Goal: Information Seeking & Learning: Check status

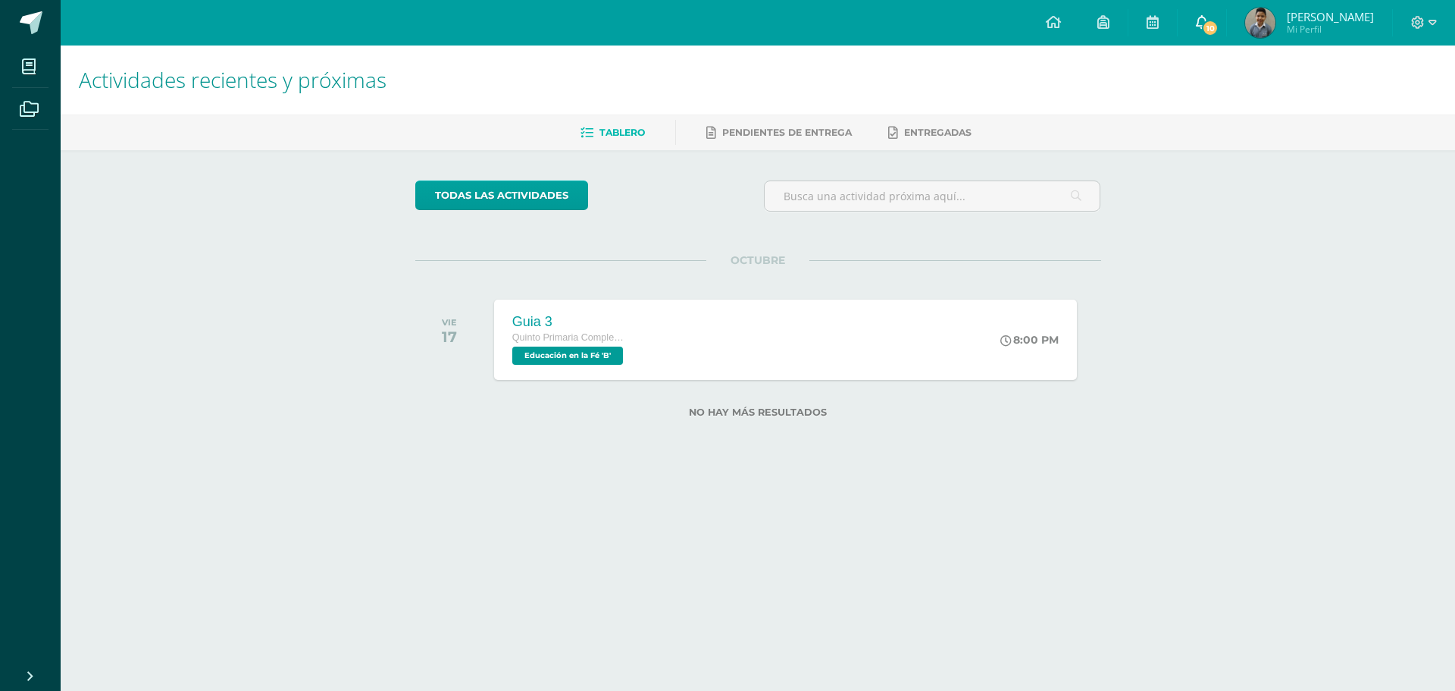
click at [1219, 25] on span "10" at bounding box center [1210, 28] width 17 height 17
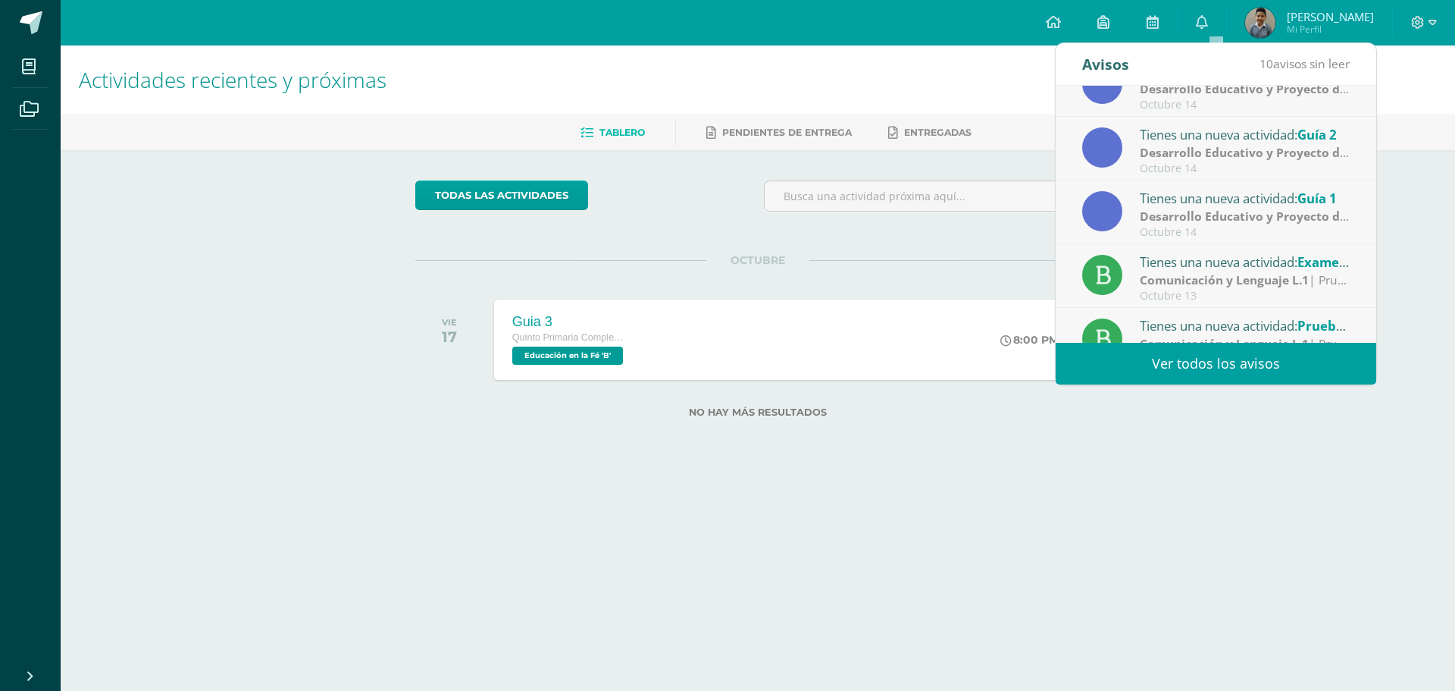
scroll to position [252, 0]
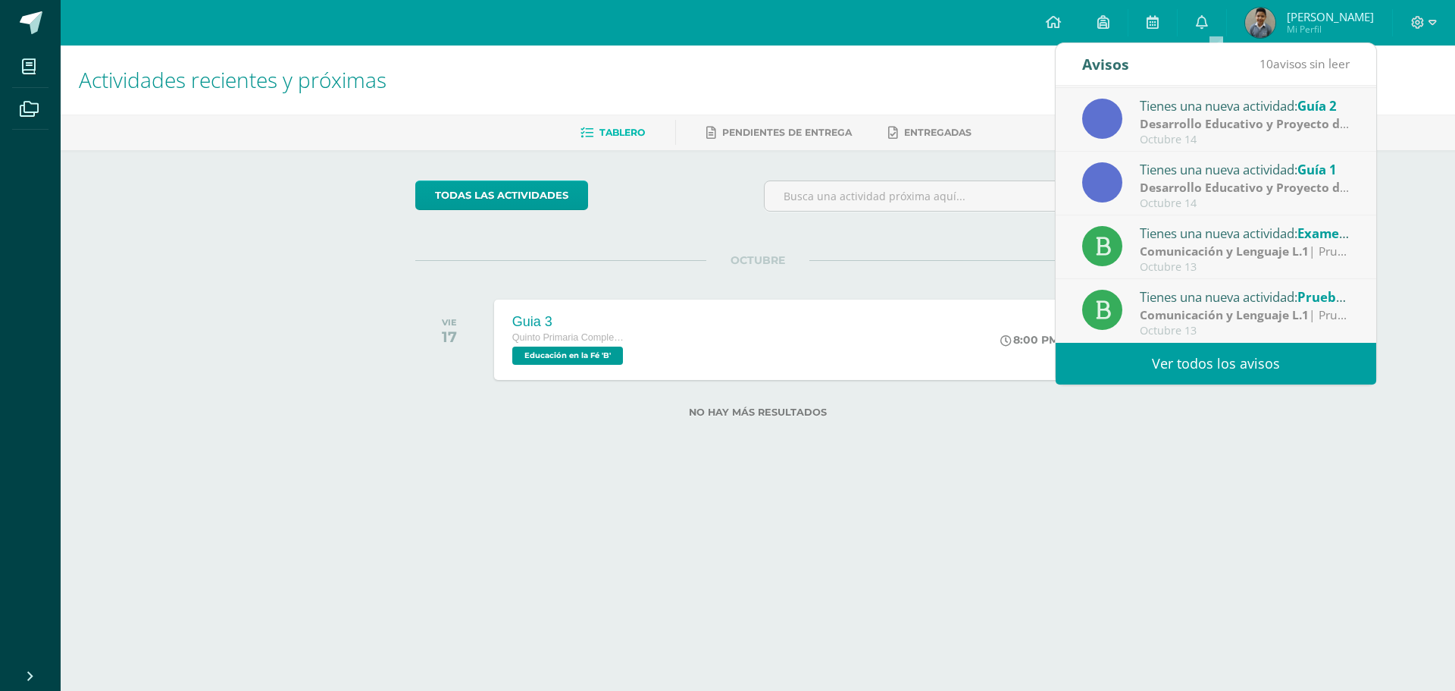
click at [1252, 321] on strong "Comunicación y Lenguaje L.1" at bounding box center [1224, 314] width 169 height 17
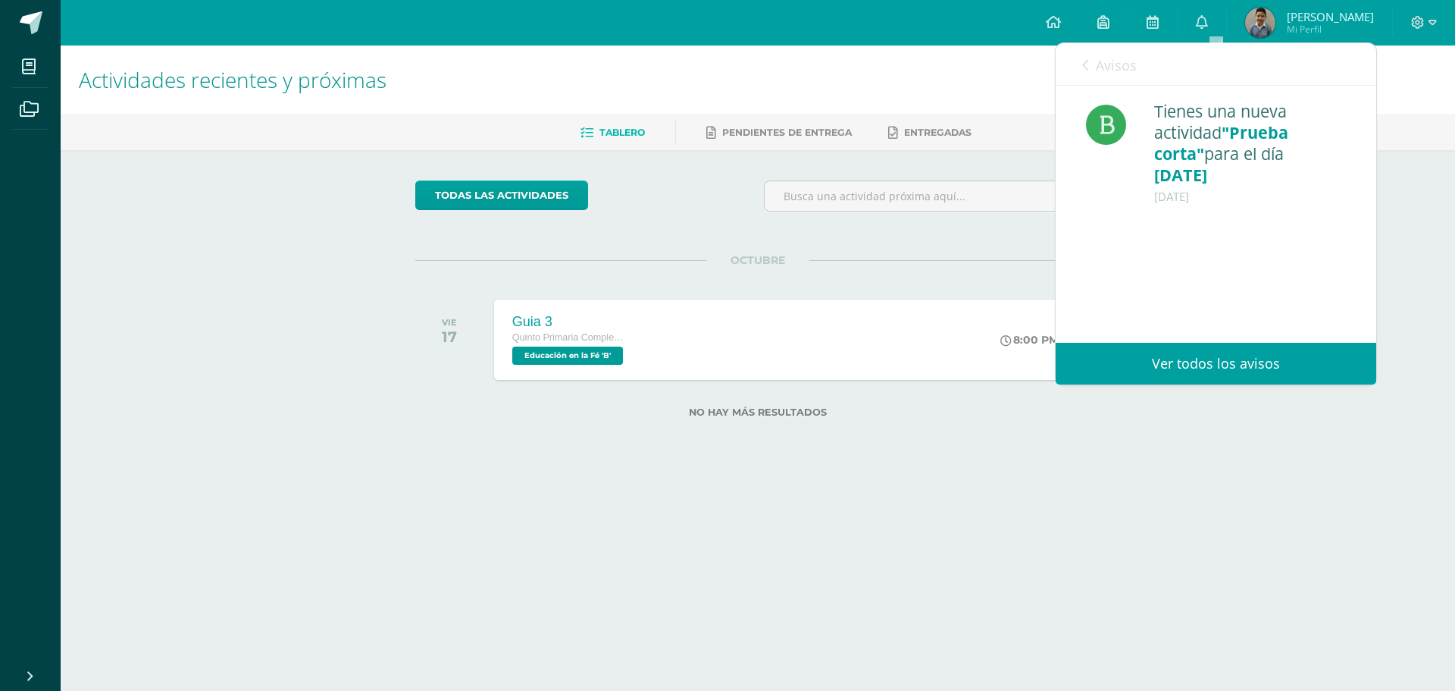
click at [1085, 60] on icon at bounding box center [1085, 65] width 6 height 12
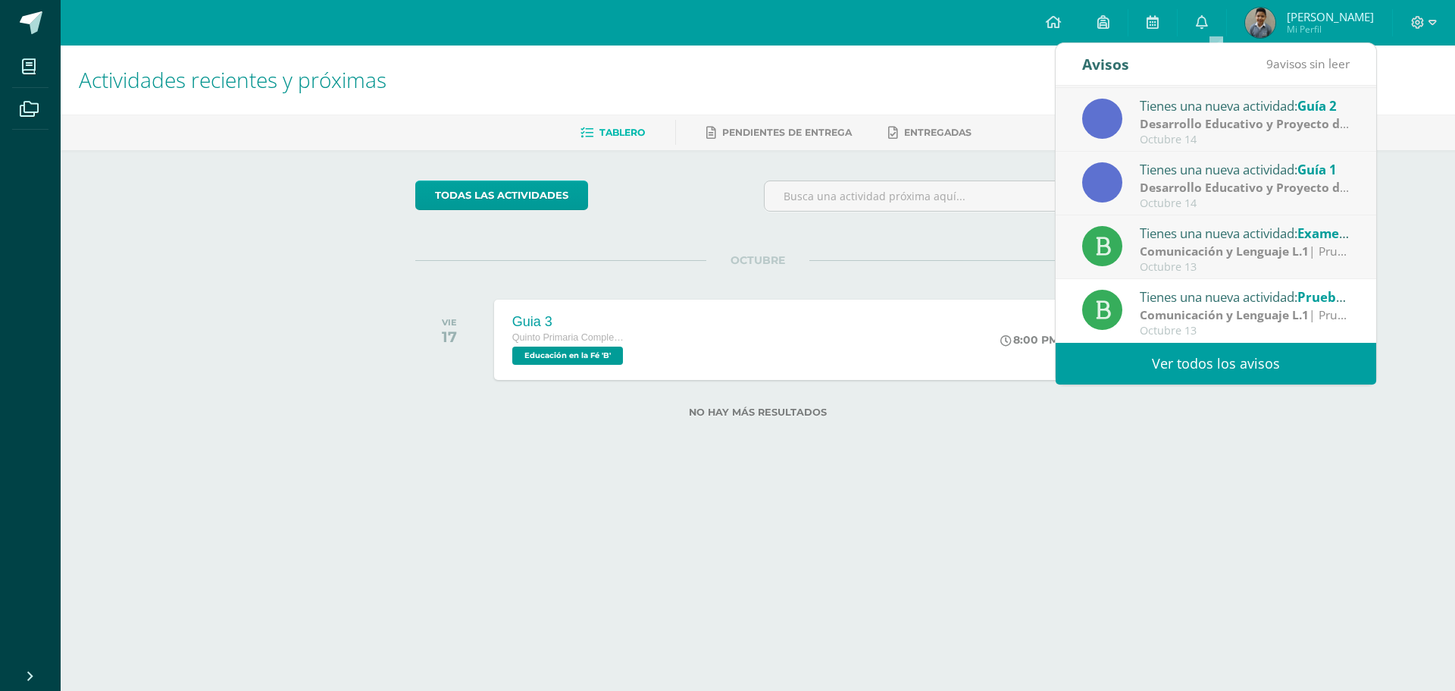
click at [1215, 249] on strong "Comunicación y Lenguaje L.1" at bounding box center [1224, 251] width 169 height 17
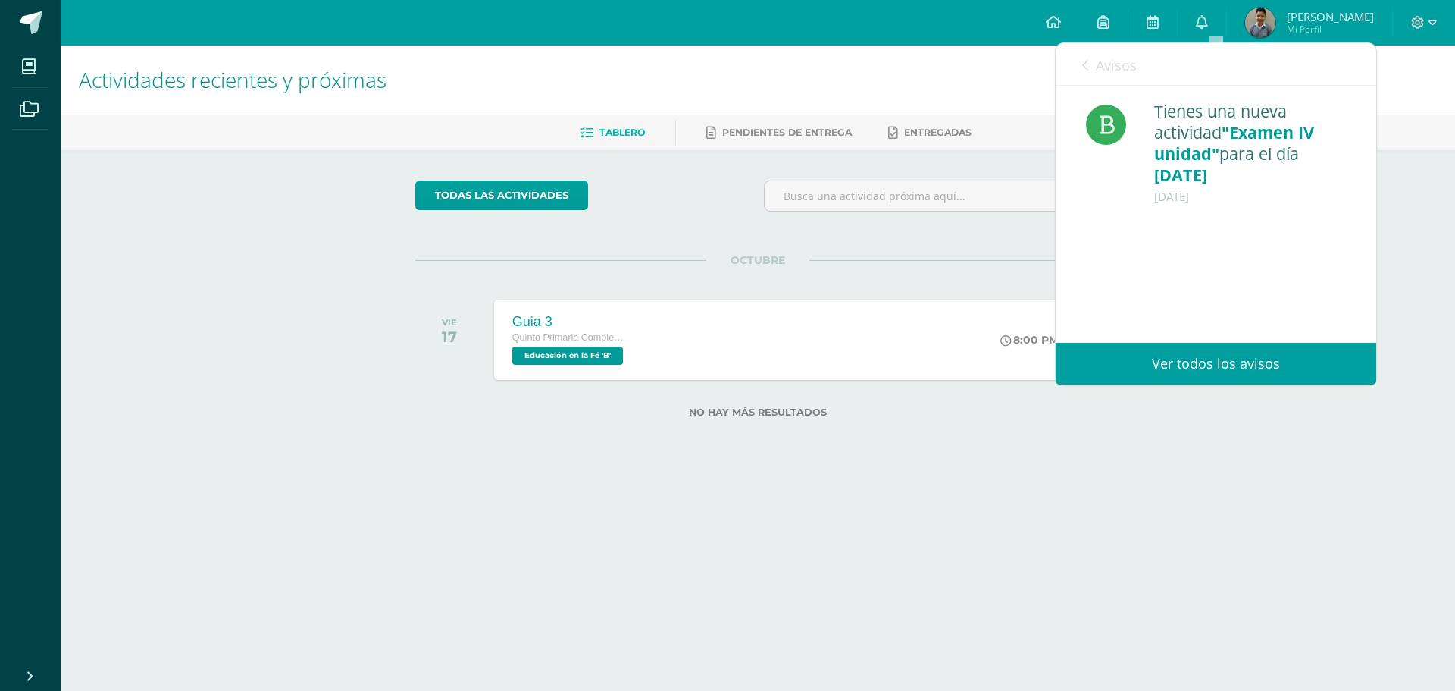
click at [1086, 71] on icon at bounding box center [1085, 65] width 6 height 12
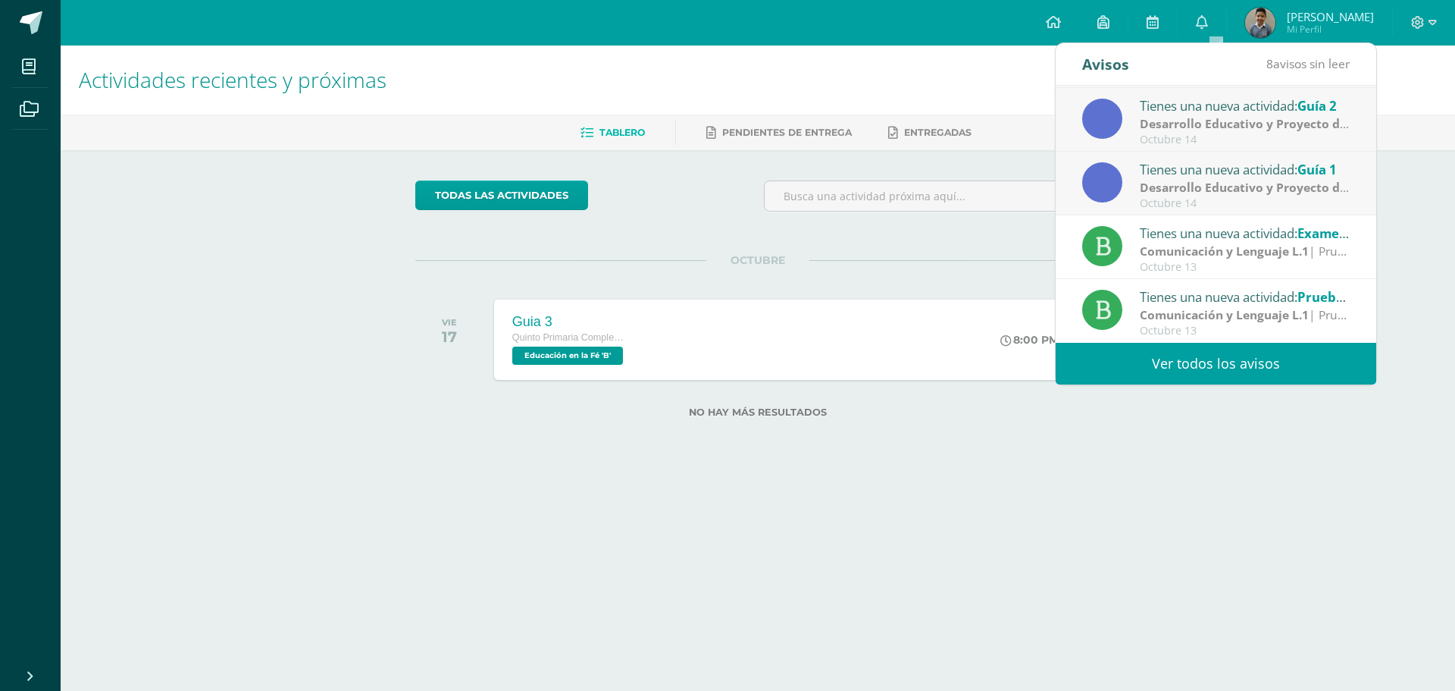
click at [1274, 184] on strong "Desarrollo Educativo y Proyecto de Vida" at bounding box center [1258, 187] width 236 height 17
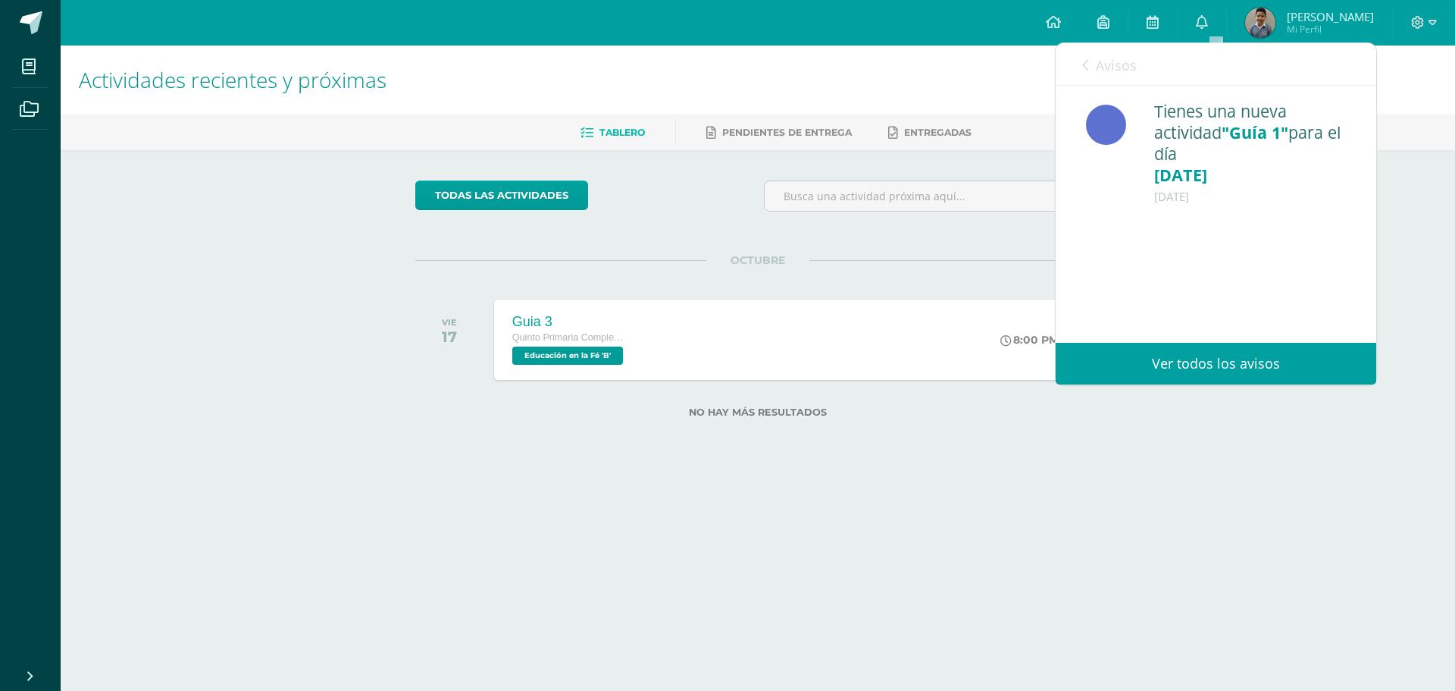
click at [1085, 59] on icon at bounding box center [1085, 65] width 6 height 12
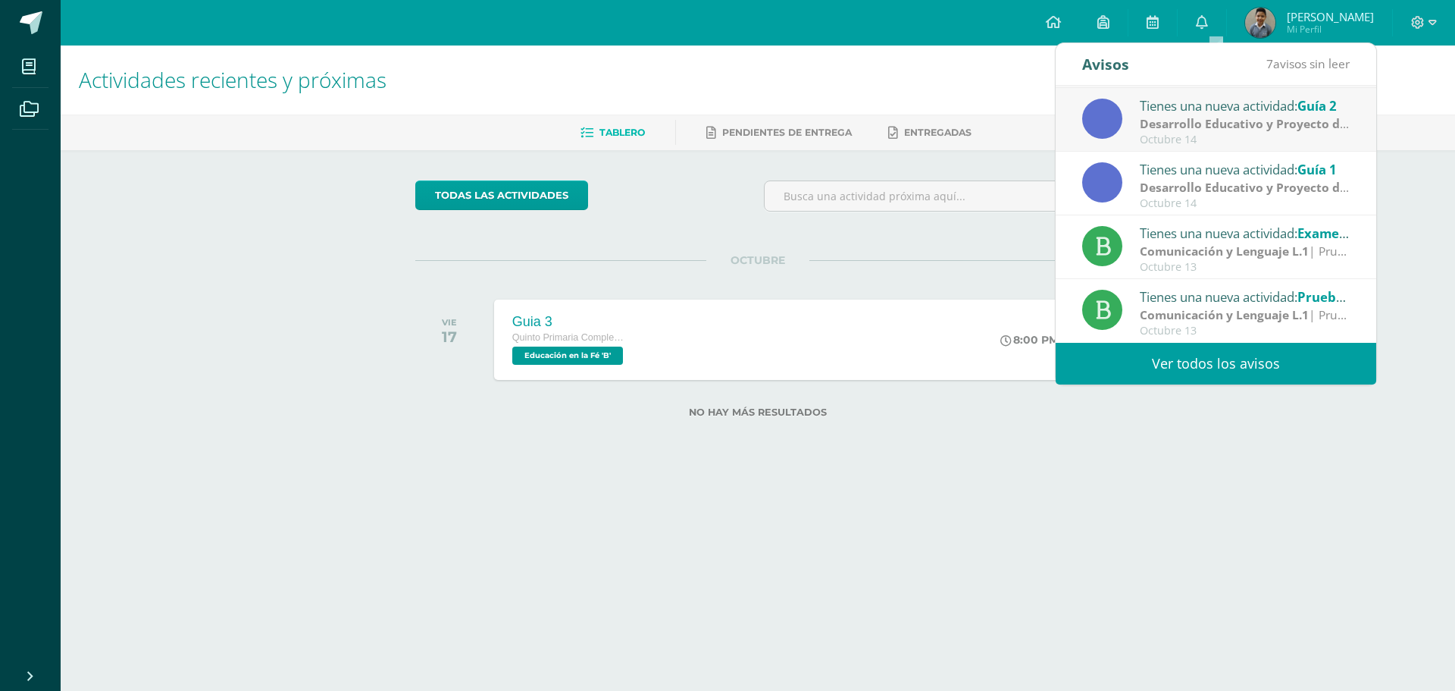
click at [1173, 138] on div "Octubre 14" at bounding box center [1245, 139] width 211 height 13
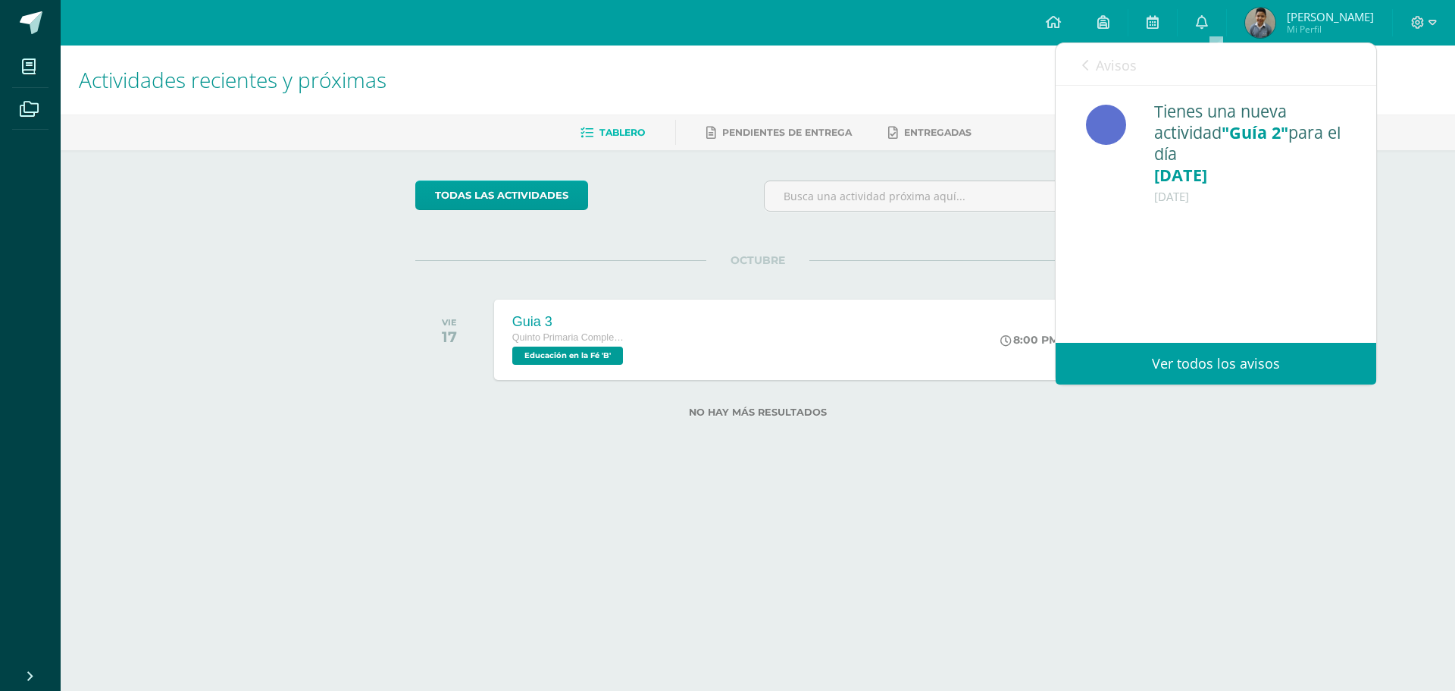
click at [1089, 65] on icon at bounding box center [1085, 65] width 6 height 12
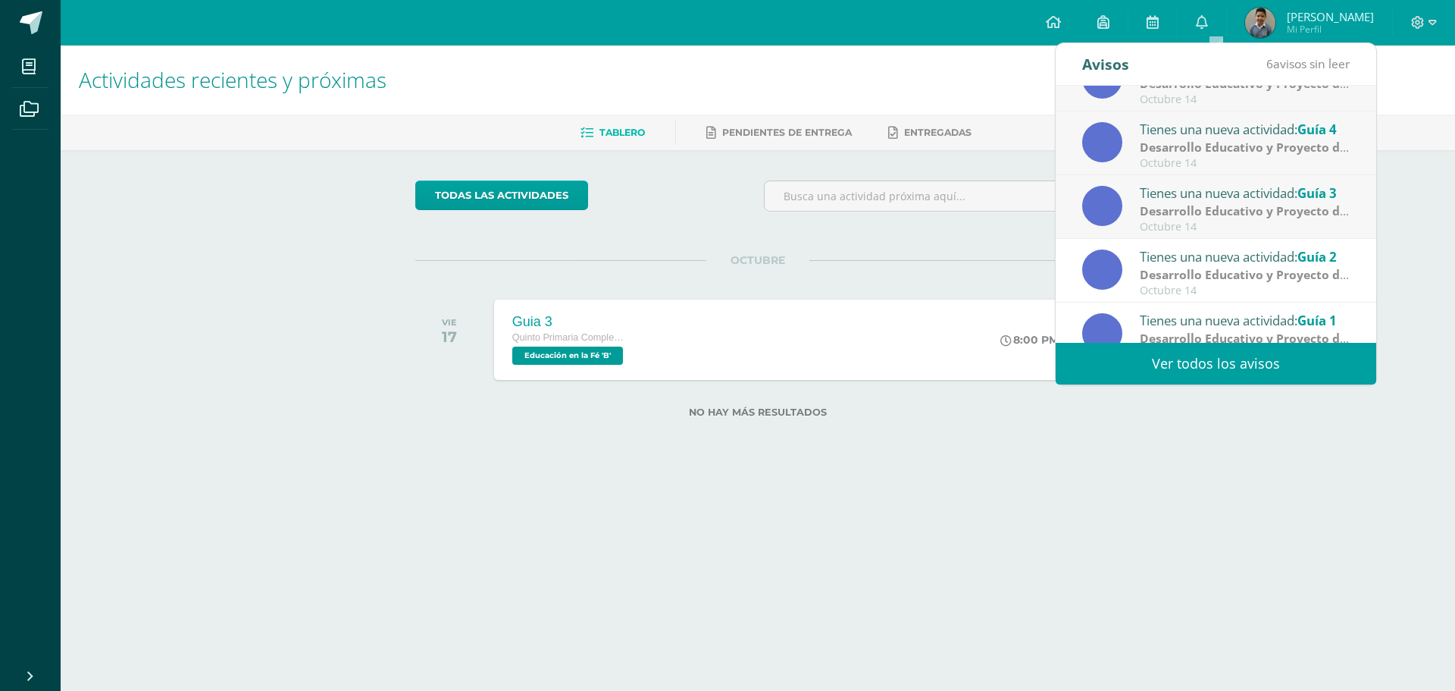
scroll to position [101, 0]
click at [1231, 217] on strong "Desarrollo Educativo y Proyecto de Vida" at bounding box center [1258, 211] width 236 height 17
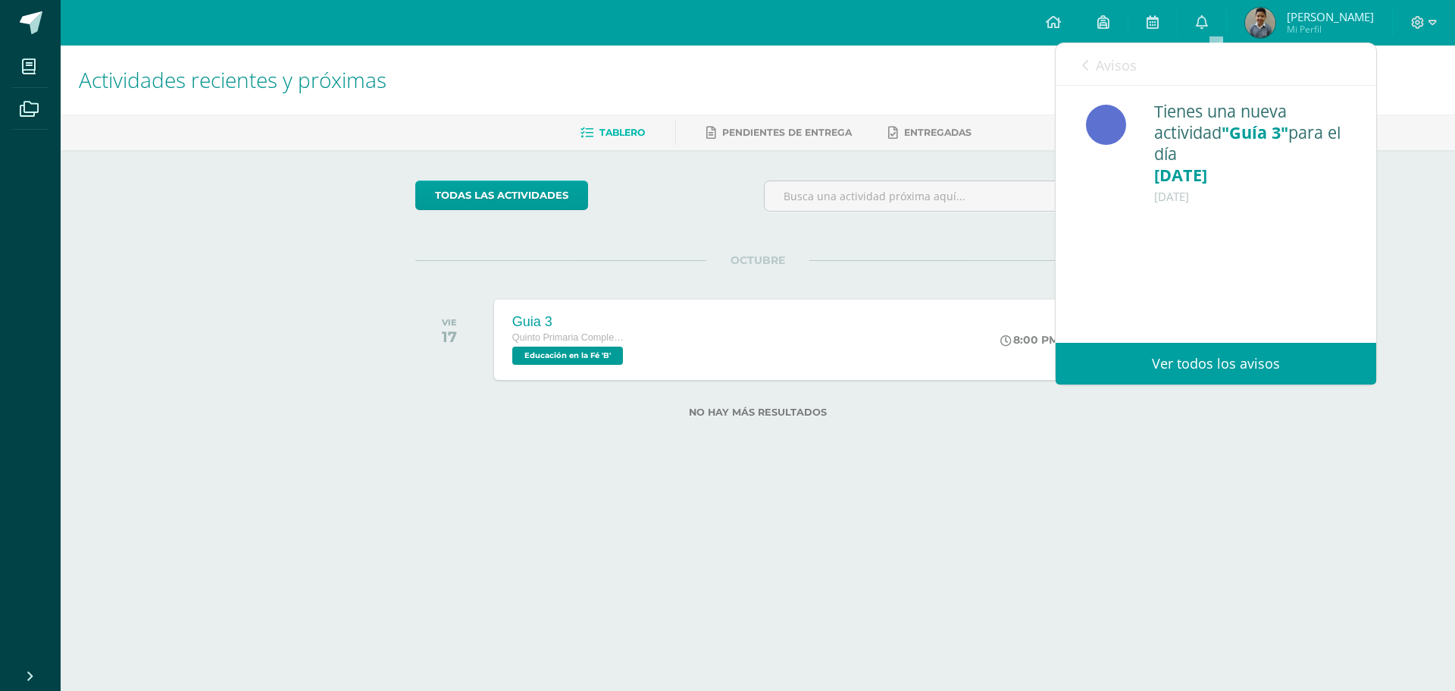
click at [1087, 59] on icon at bounding box center [1085, 65] width 6 height 12
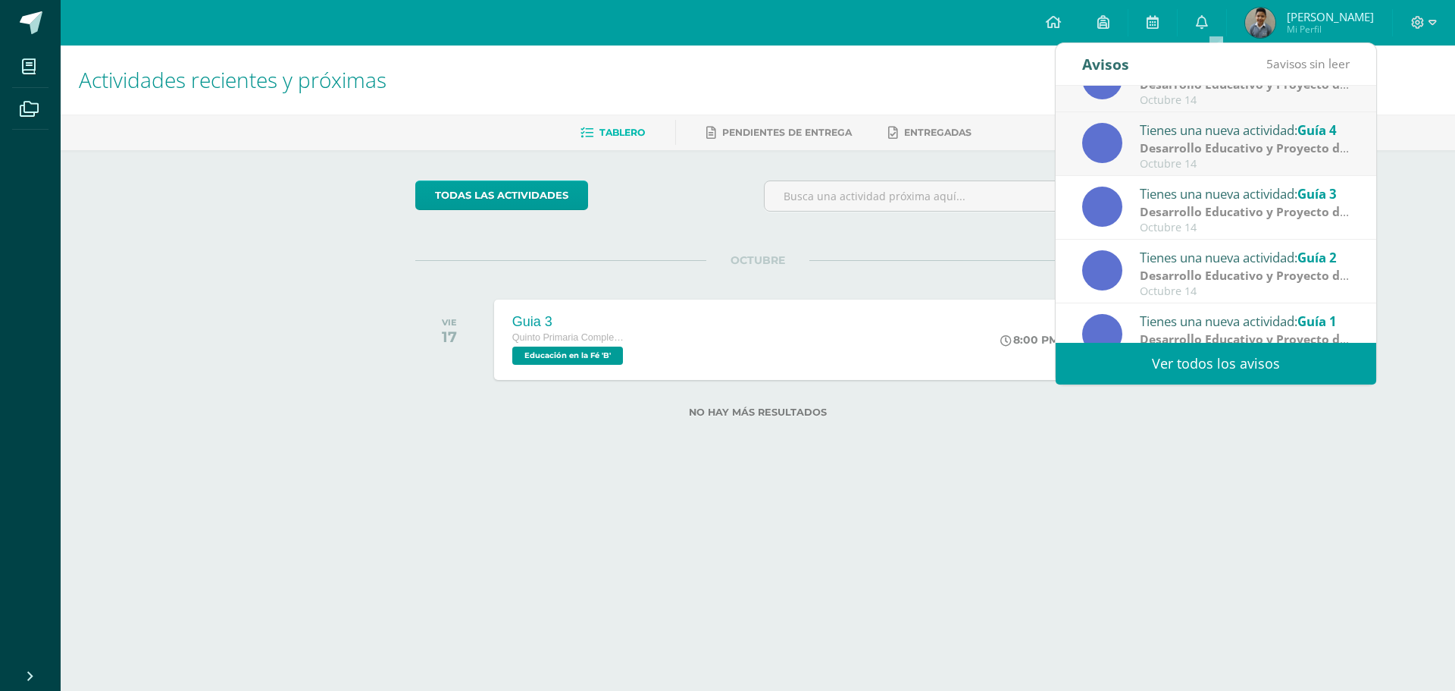
click at [1248, 149] on strong "Desarrollo Educativo y Proyecto de Vida" at bounding box center [1258, 147] width 236 height 17
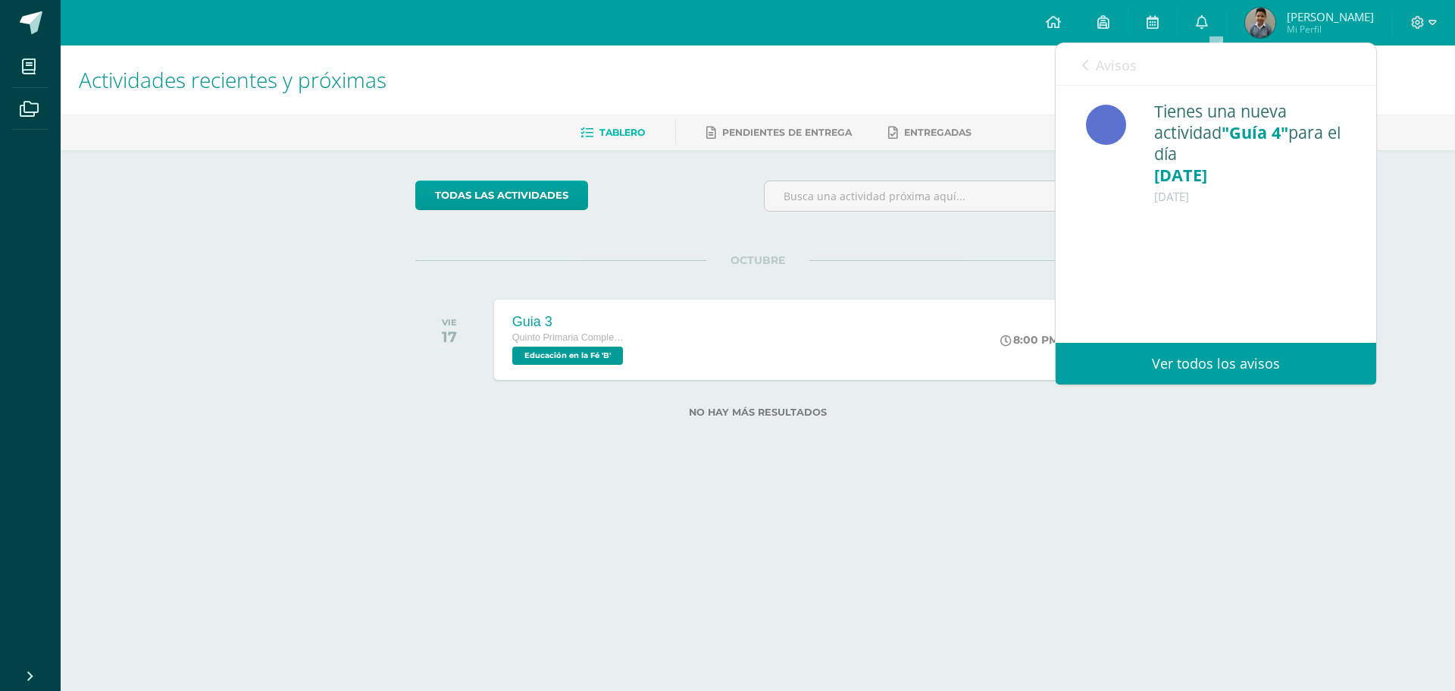
click at [1086, 65] on icon at bounding box center [1085, 65] width 6 height 12
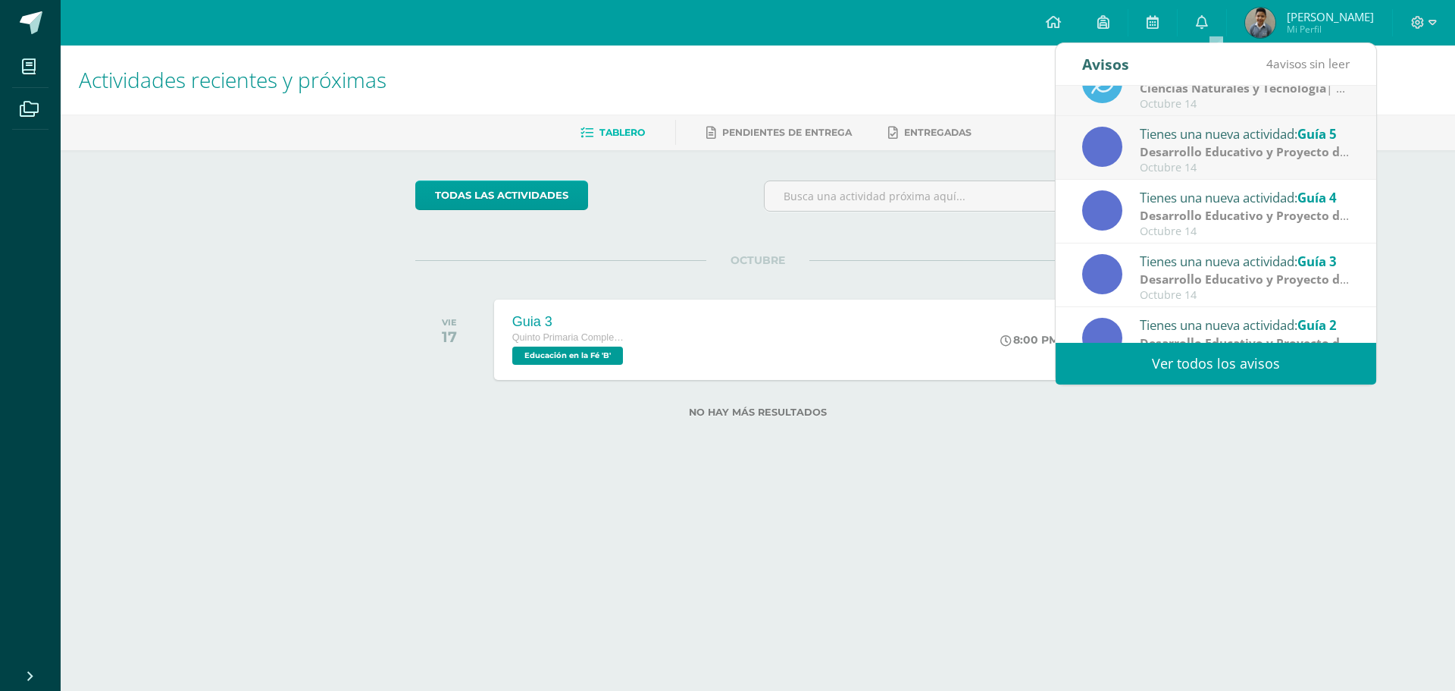
scroll to position [0, 0]
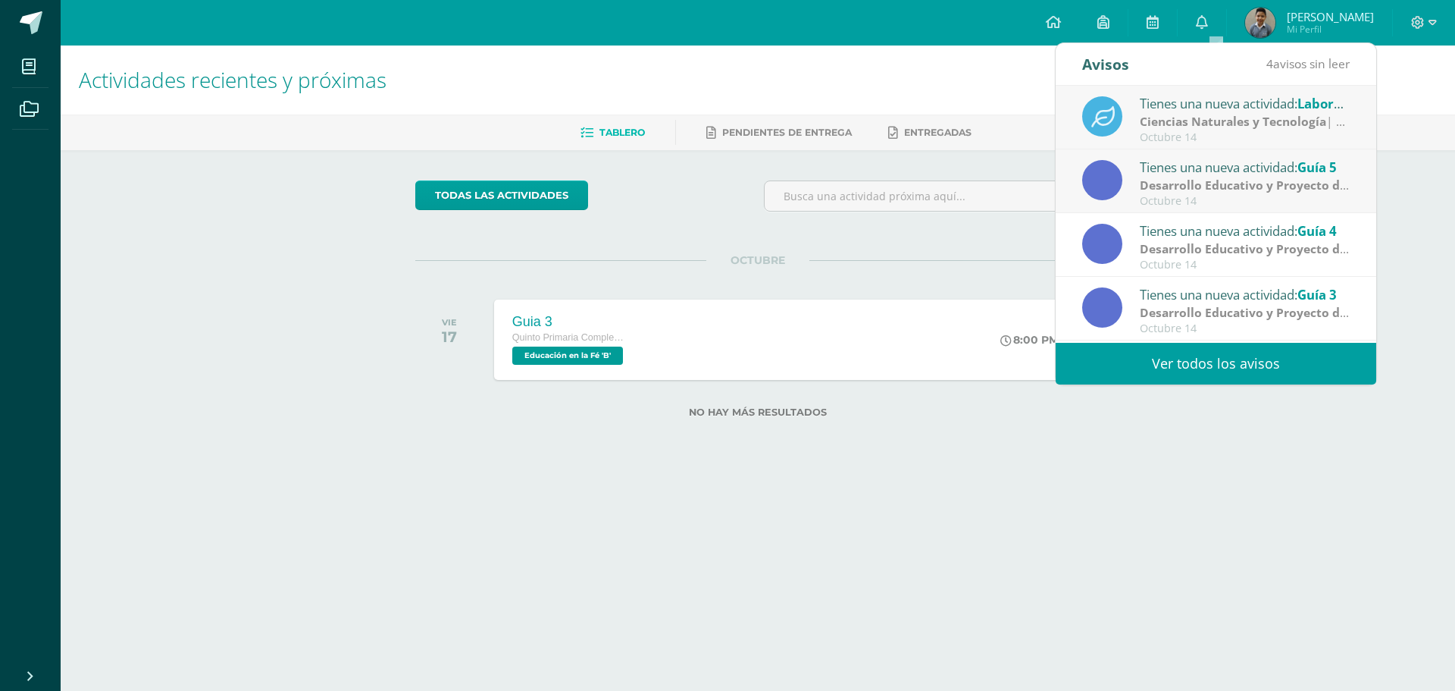
click at [1227, 180] on strong "Desarrollo Educativo y Proyecto de Vida" at bounding box center [1258, 185] width 236 height 17
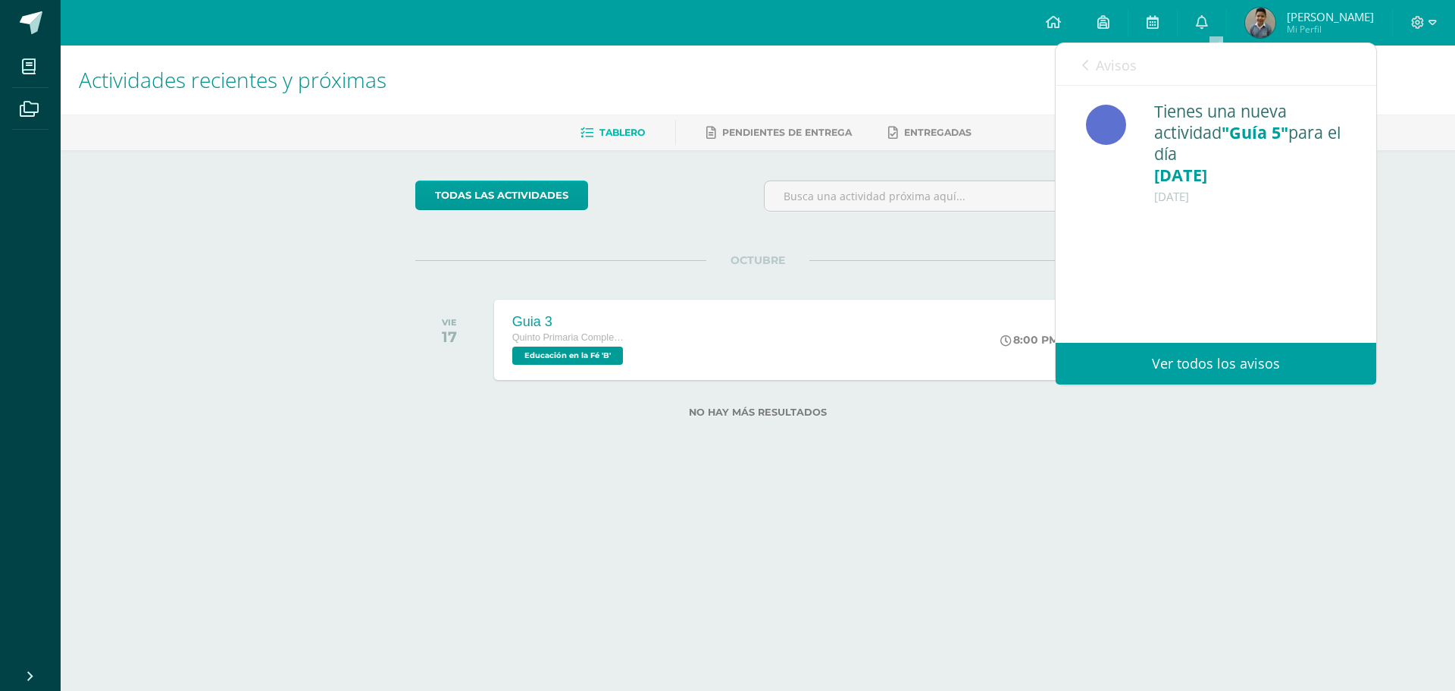
click at [1084, 64] on icon at bounding box center [1085, 65] width 6 height 12
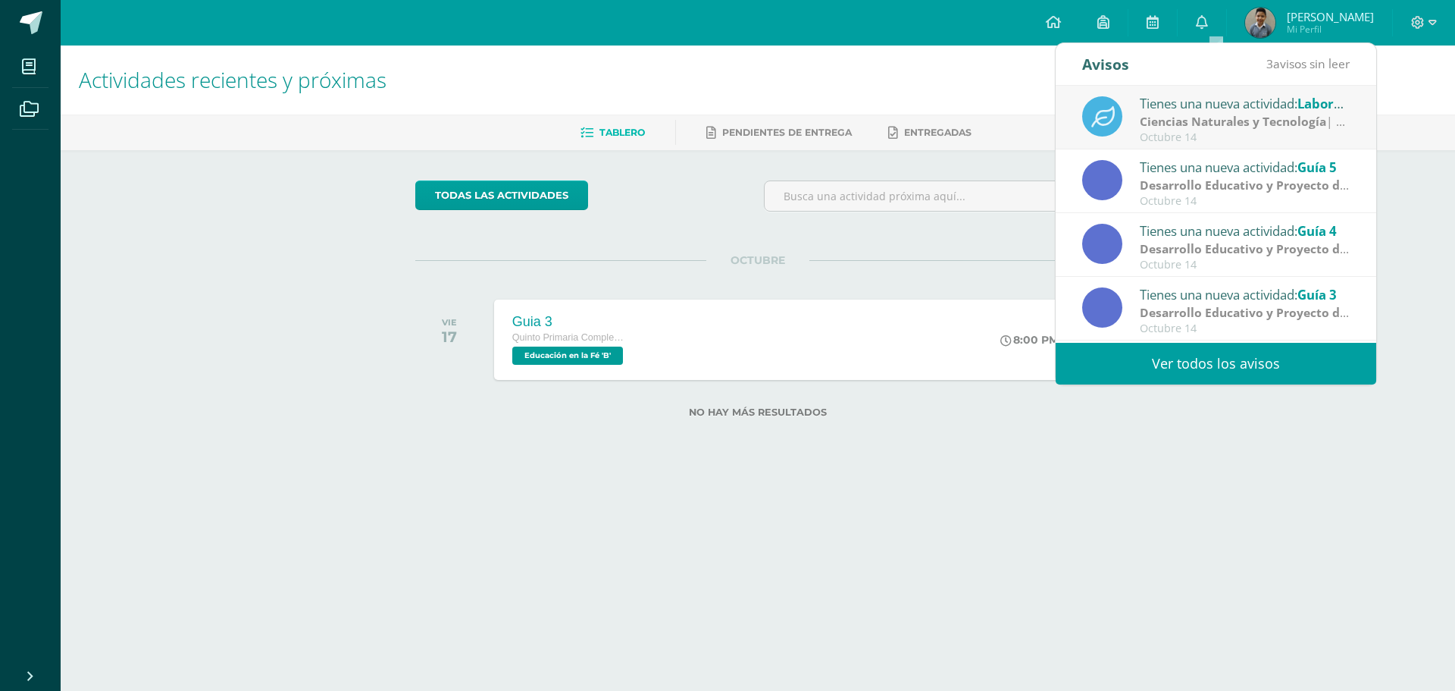
click at [1233, 124] on strong "Ciencias Naturales y Tecnología" at bounding box center [1233, 121] width 186 height 17
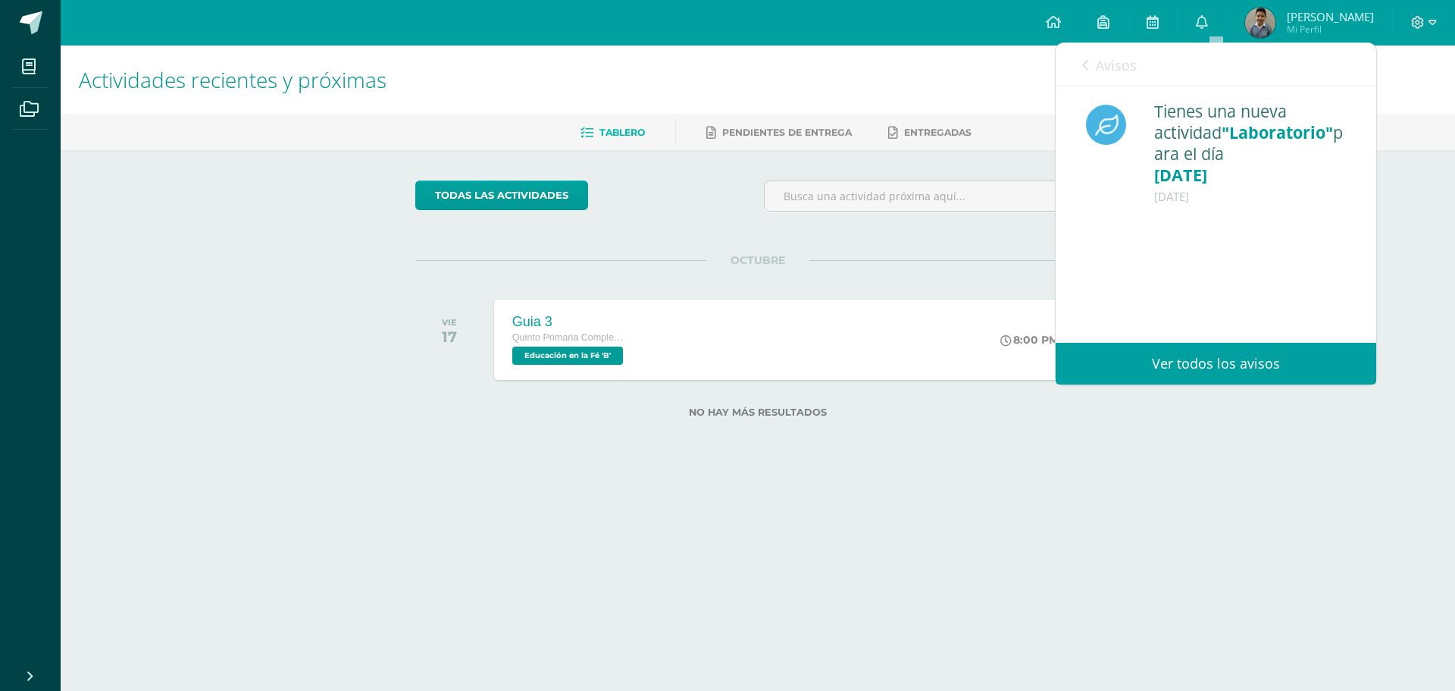
click at [1088, 70] on icon at bounding box center [1085, 65] width 6 height 12
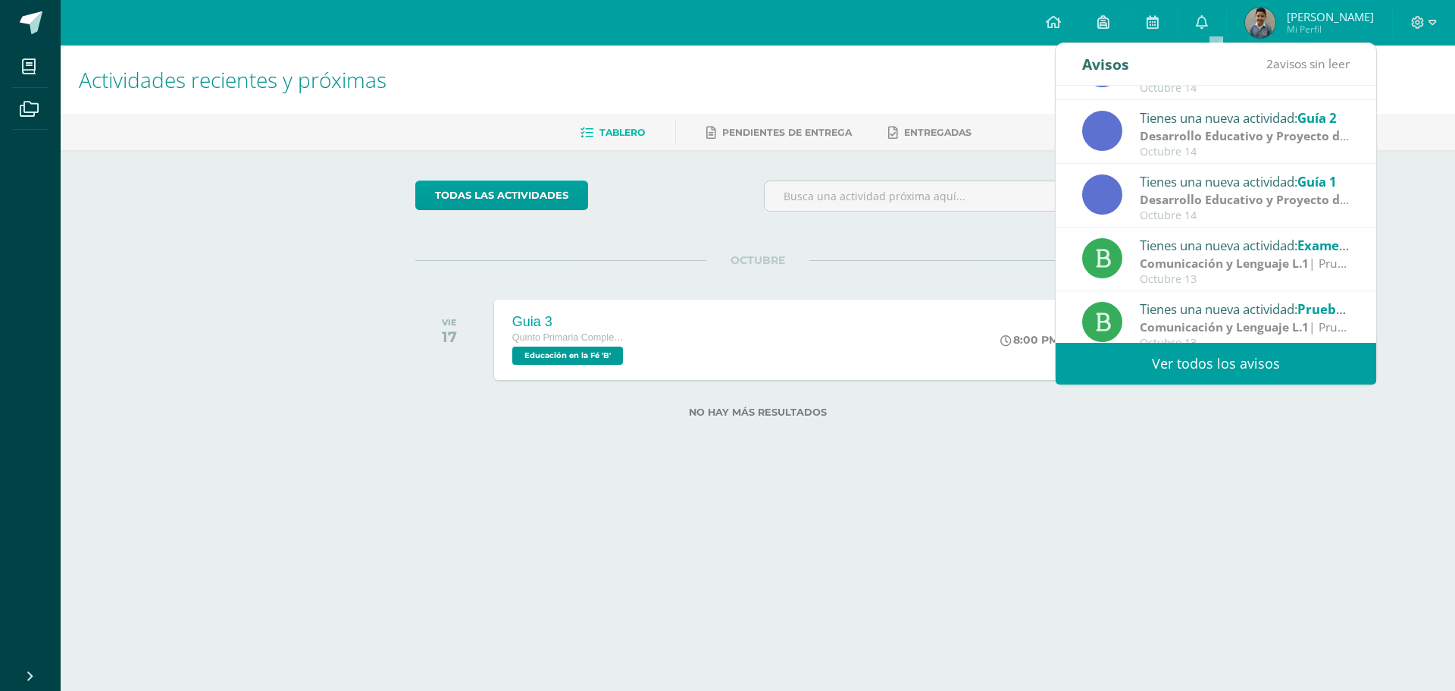
scroll to position [252, 0]
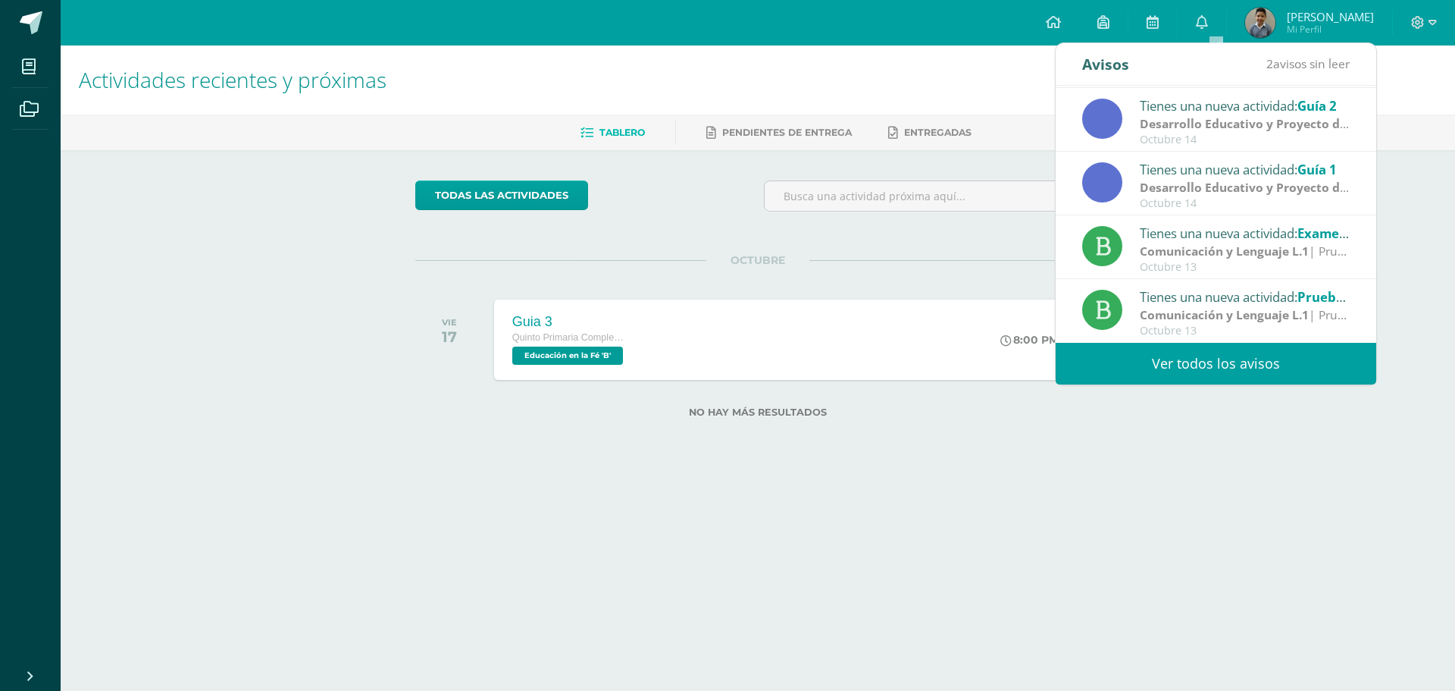
click at [1279, 365] on link "Ver todos los avisos" at bounding box center [1216, 364] width 321 height 42
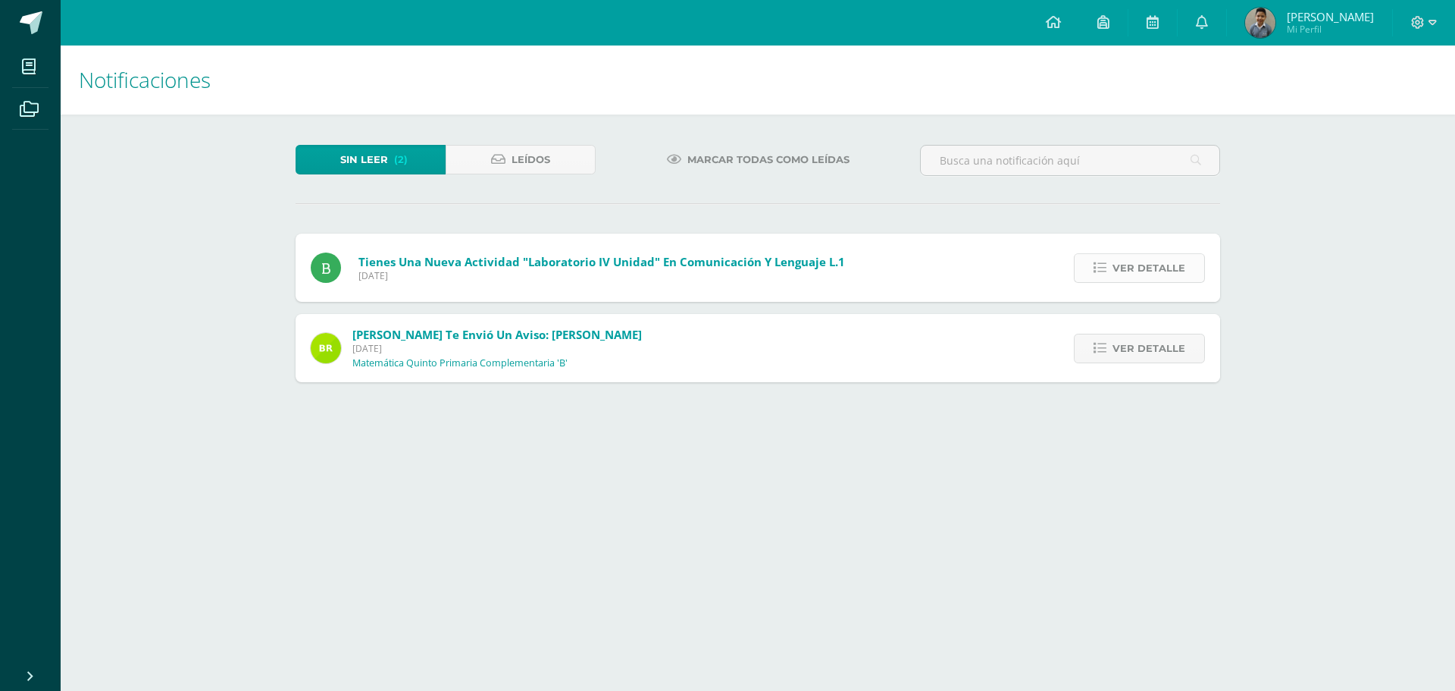
click at [1134, 271] on span "Ver detalle" at bounding box center [1149, 268] width 73 height 28
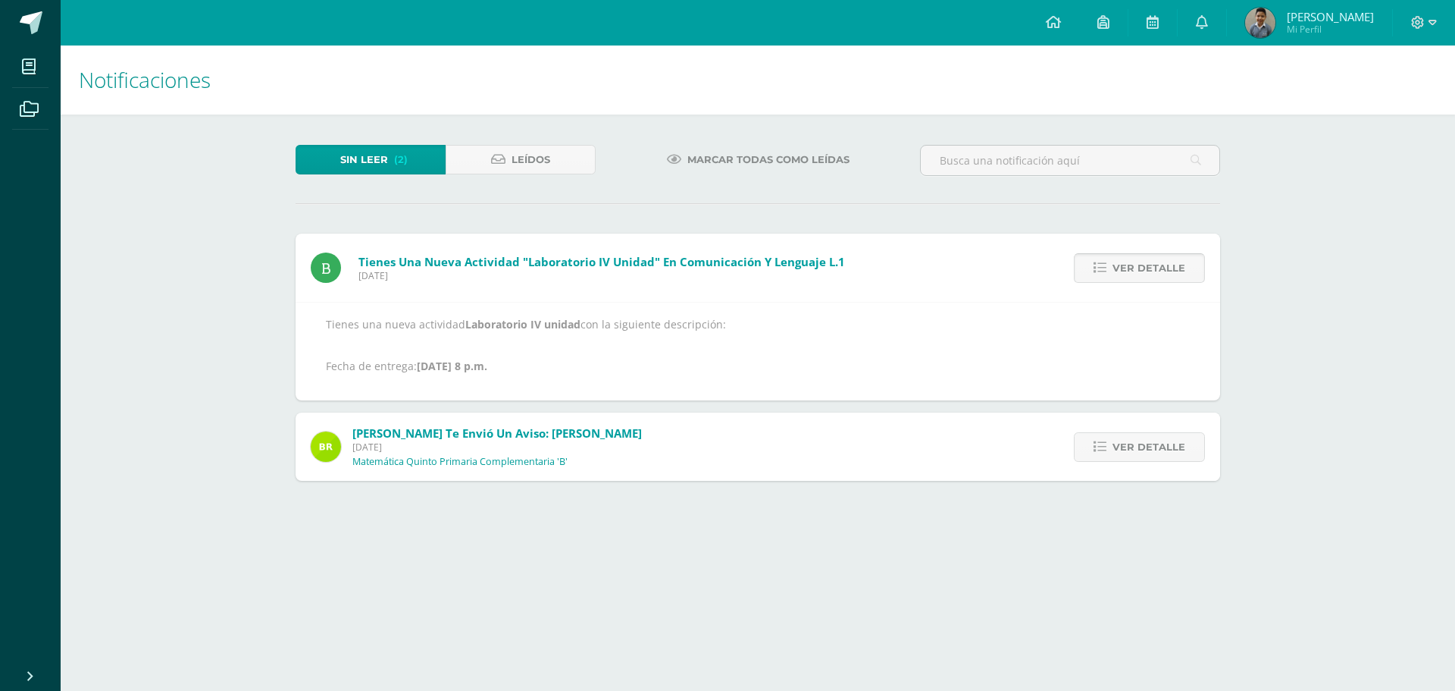
click at [1131, 274] on span "Ver detalle" at bounding box center [1149, 268] width 73 height 28
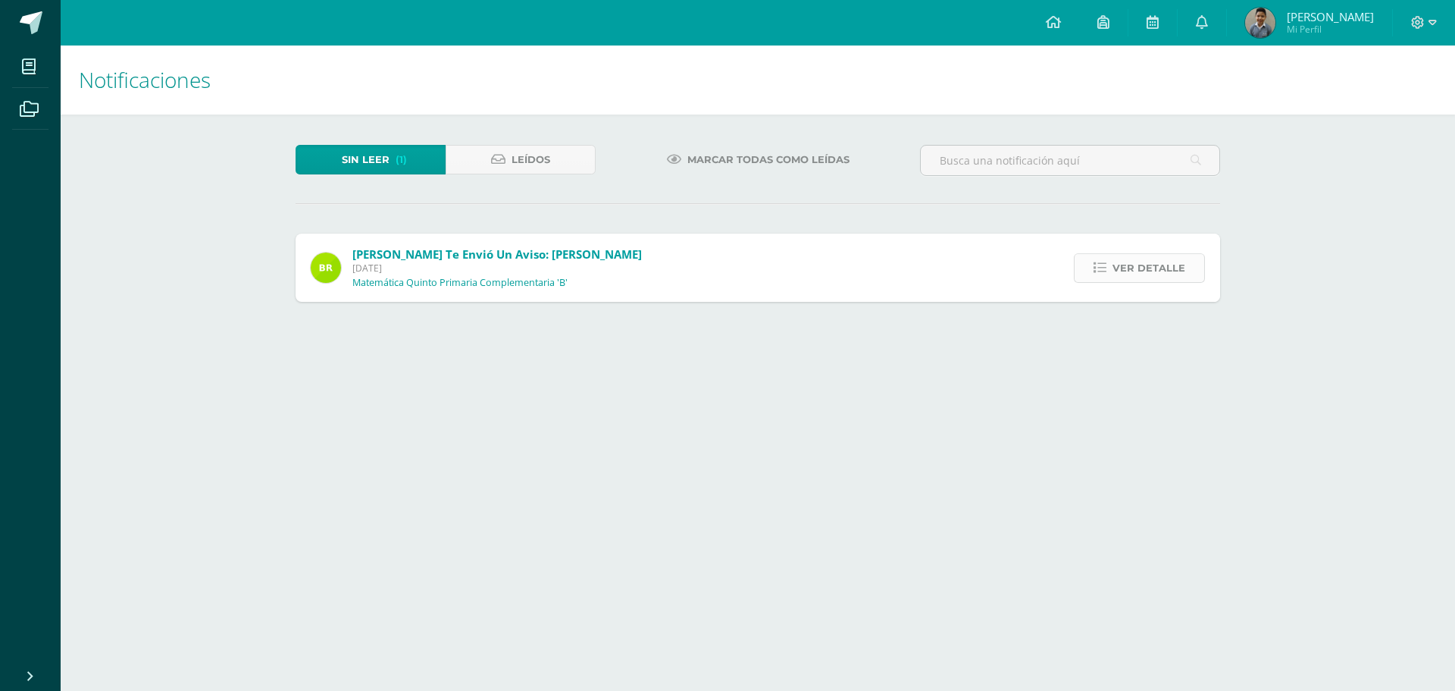
click at [1136, 274] on span "Ver detalle" at bounding box center [1149, 268] width 73 height 28
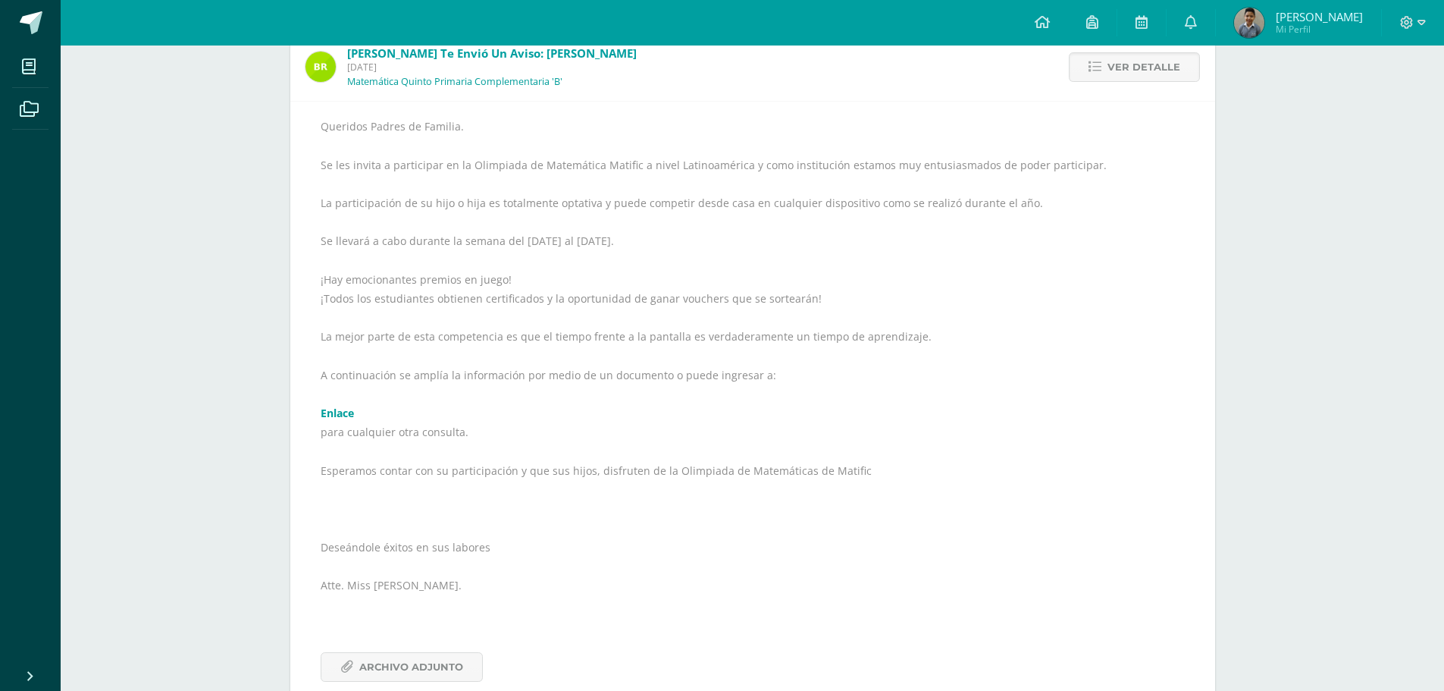
scroll to position [227, 0]
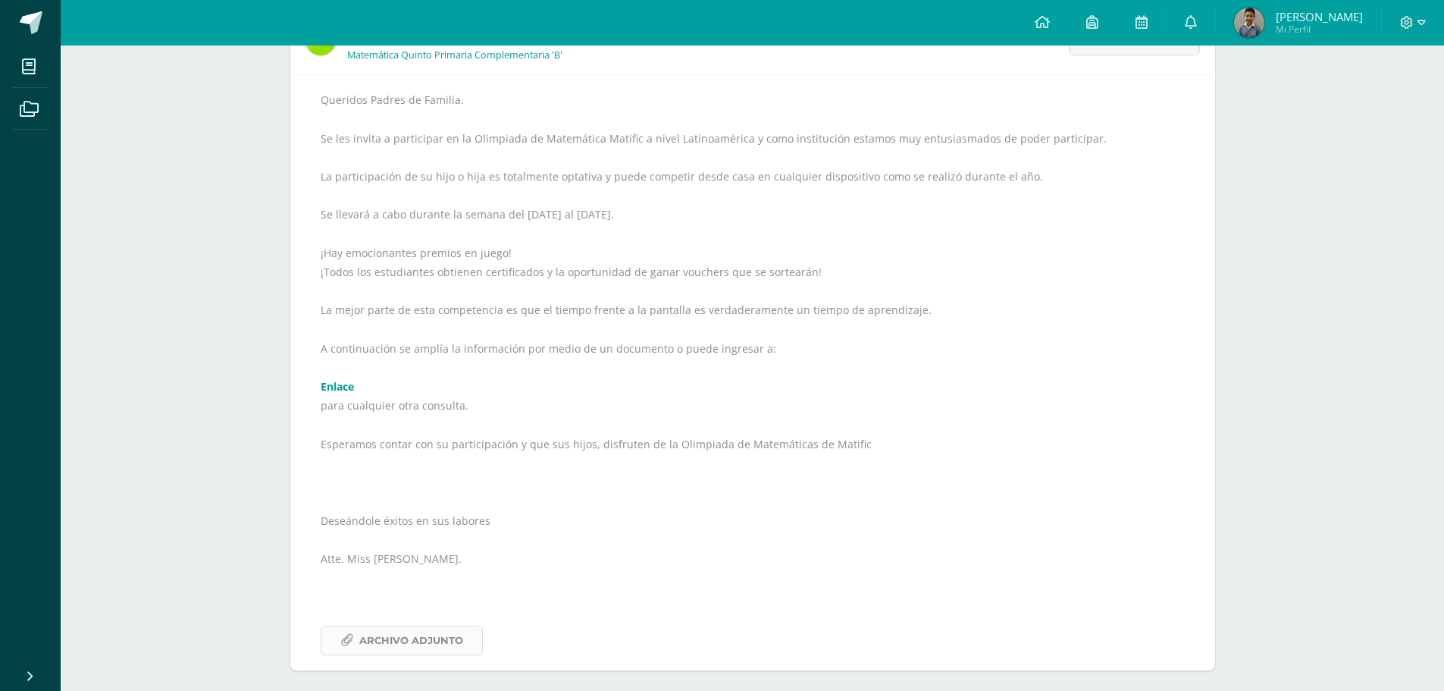
click at [398, 641] on span "Archivo Adjunto" at bounding box center [411, 640] width 104 height 28
click at [1289, 25] on span "Mi Perfil" at bounding box center [1319, 29] width 87 height 13
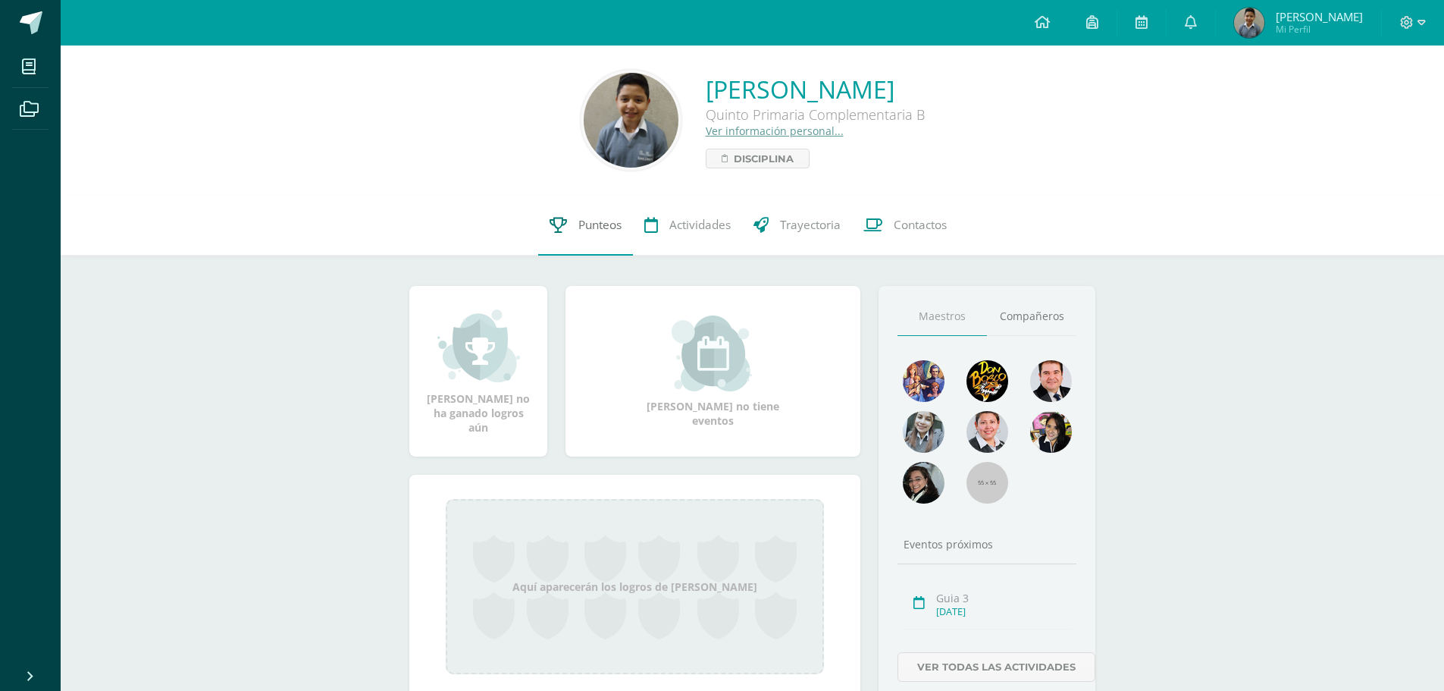
click at [616, 222] on span "Punteos" at bounding box center [599, 225] width 43 height 16
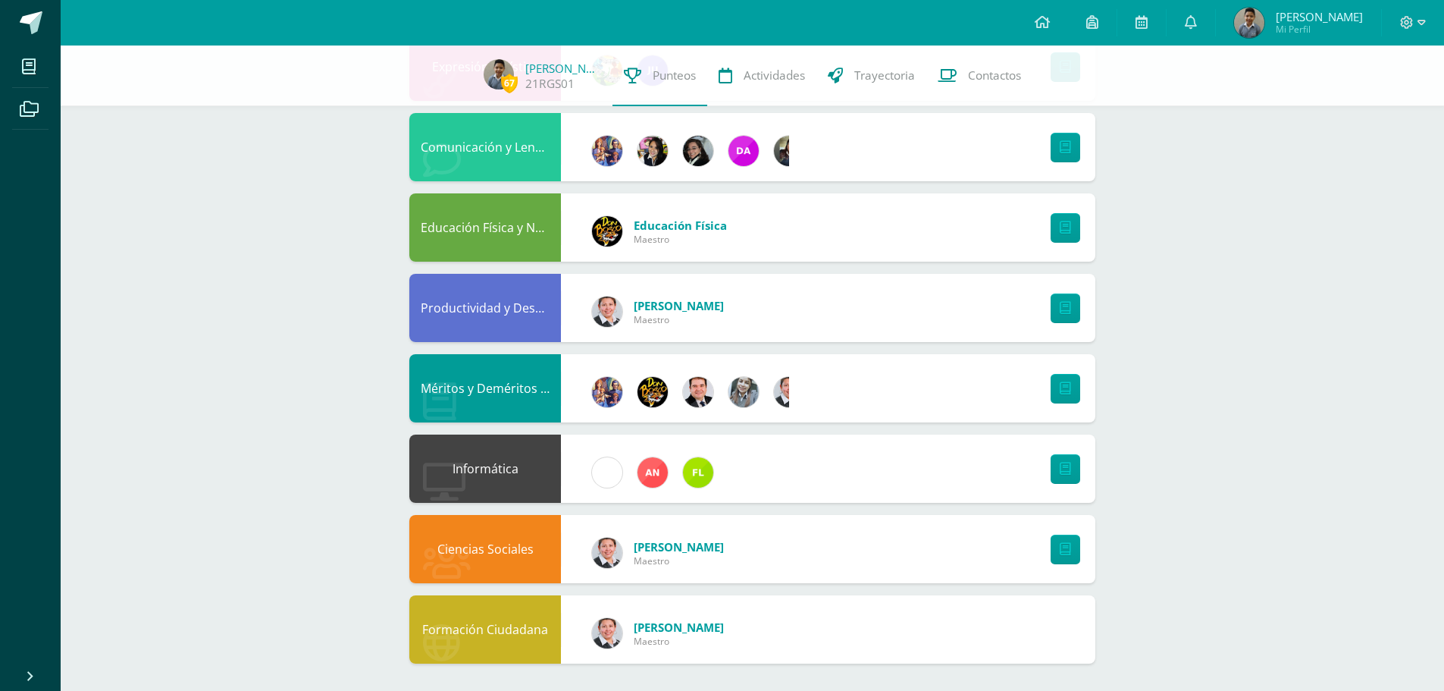
scroll to position [771, 0]
